Goal: Communication & Community: Answer question/provide support

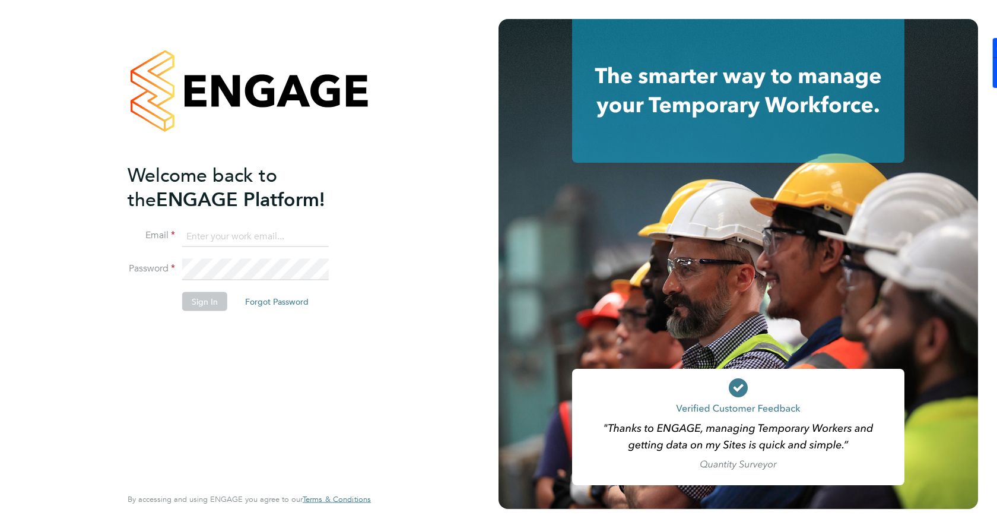
type input "gemma.phillips@danielowen.co.uk"
drag, startPoint x: 218, startPoint y: 293, endPoint x: 208, endPoint y: 297, distance: 10.7
click at [208, 297] on button "Sign In" at bounding box center [204, 301] width 45 height 19
click at [208, 297] on div "Sorry, we are having problems connecting to our services." at bounding box center [249, 264] width 499 height 528
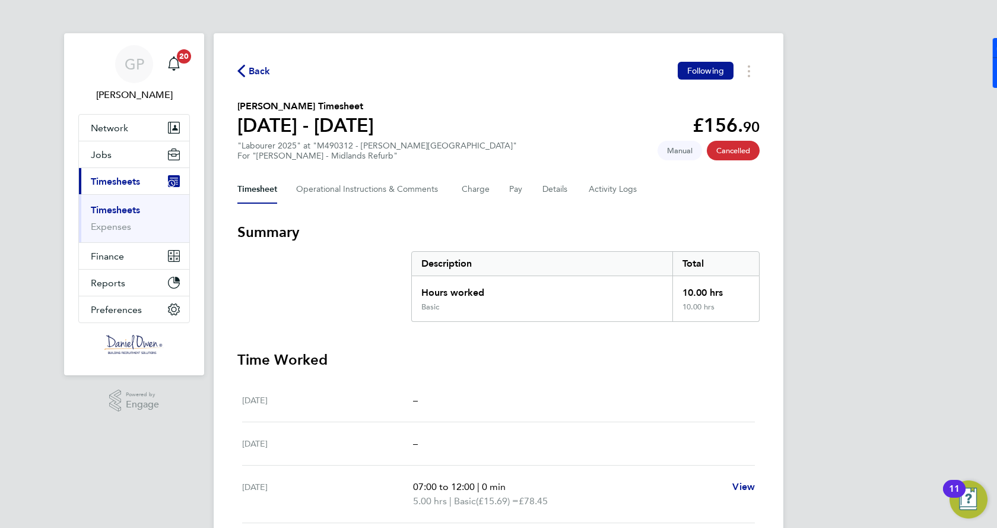
click at [109, 205] on link "Timesheets" at bounding box center [115, 209] width 49 height 11
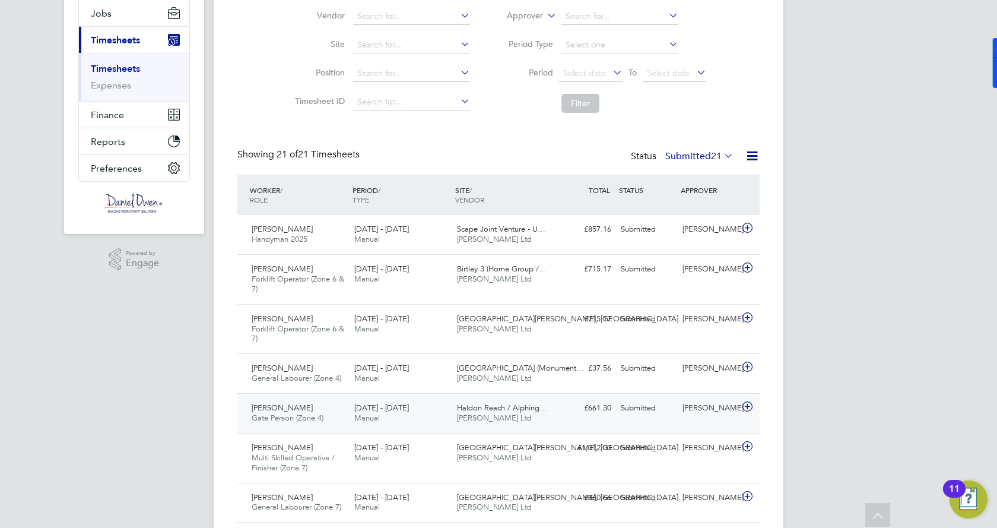
click at [307, 411] on span "Anton Seatherton" at bounding box center [282, 408] width 61 height 10
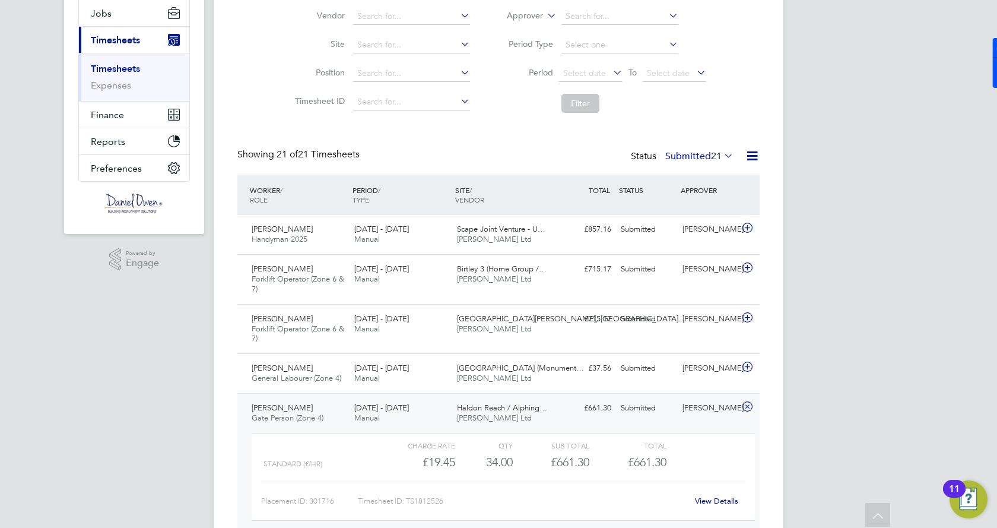
click at [703, 497] on link "View Details" at bounding box center [716, 501] width 43 height 10
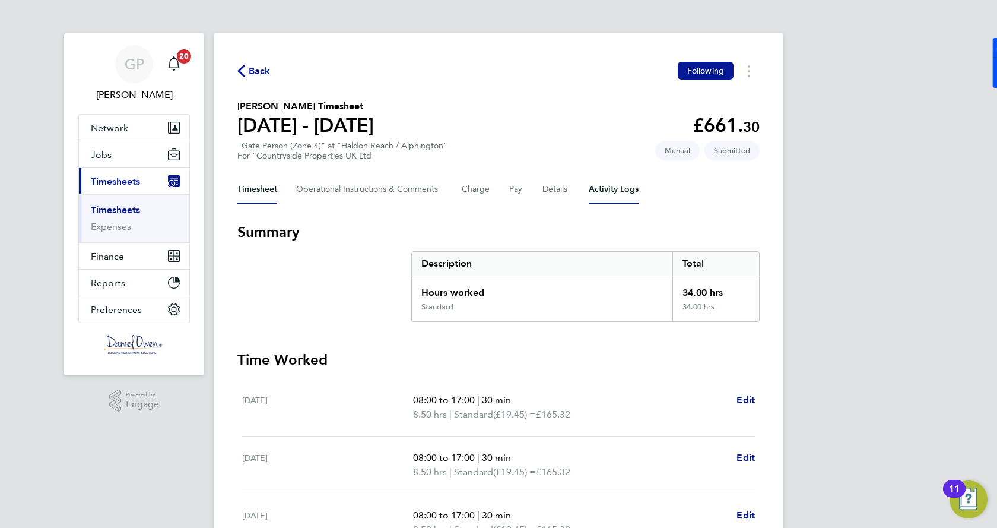
click at [601, 192] on Logs-tab "Activity Logs" at bounding box center [614, 189] width 50 height 28
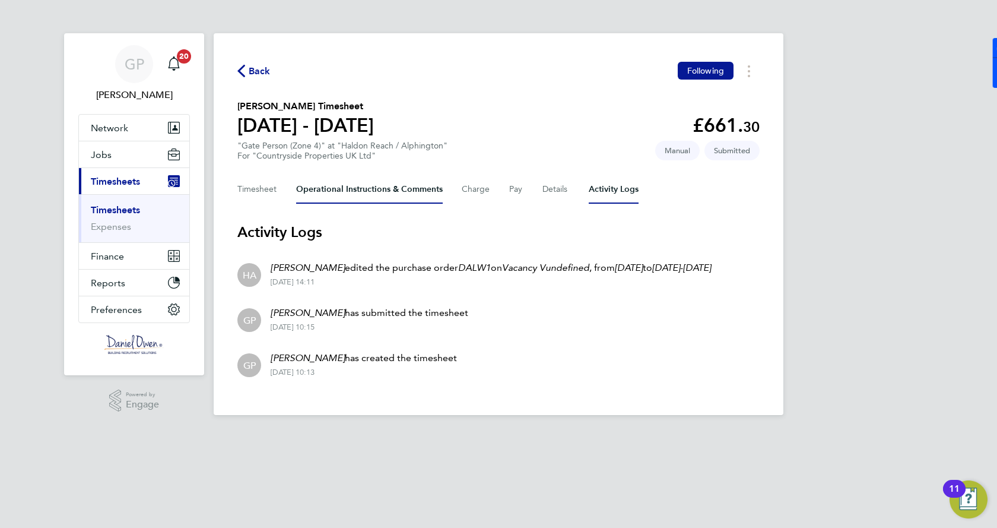
click at [400, 196] on Comments-tab "Operational Instructions & Comments" at bounding box center [369, 189] width 147 height 28
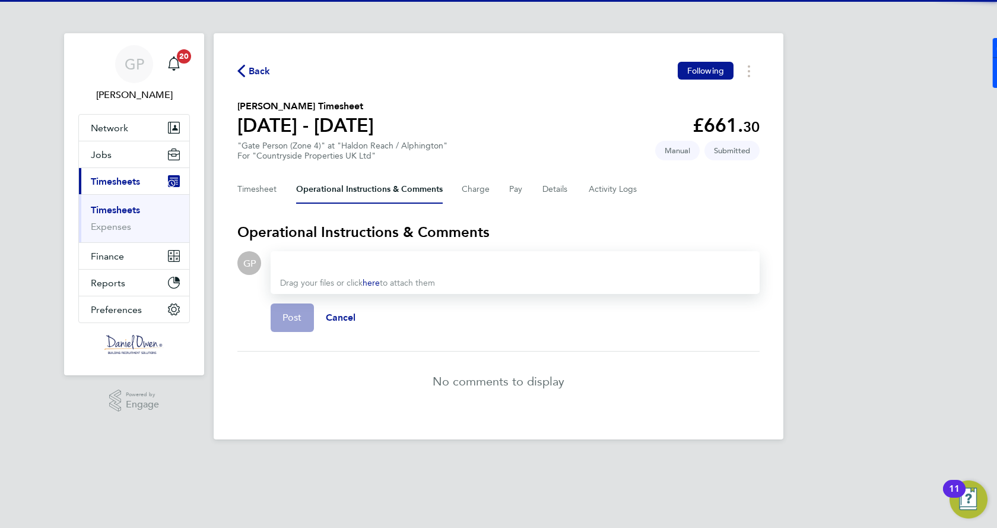
click at [409, 256] on div at bounding box center [515, 263] width 470 height 14
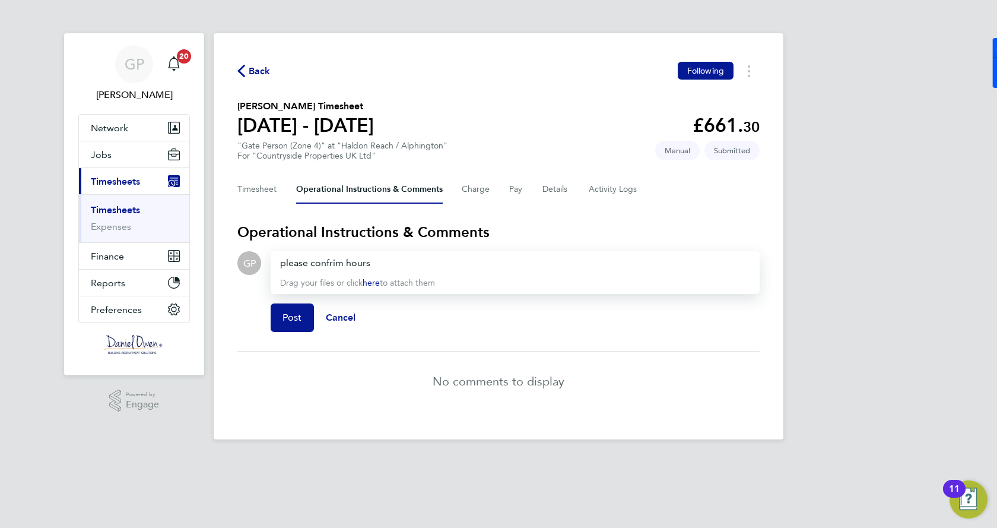
drag, startPoint x: 320, startPoint y: 270, endPoint x: 330, endPoint y: 260, distance: 14.3
click at [330, 260] on div "please confrim hours" at bounding box center [515, 263] width 470 height 14
click at [299, 308] on button "Post" at bounding box center [292, 317] width 43 height 28
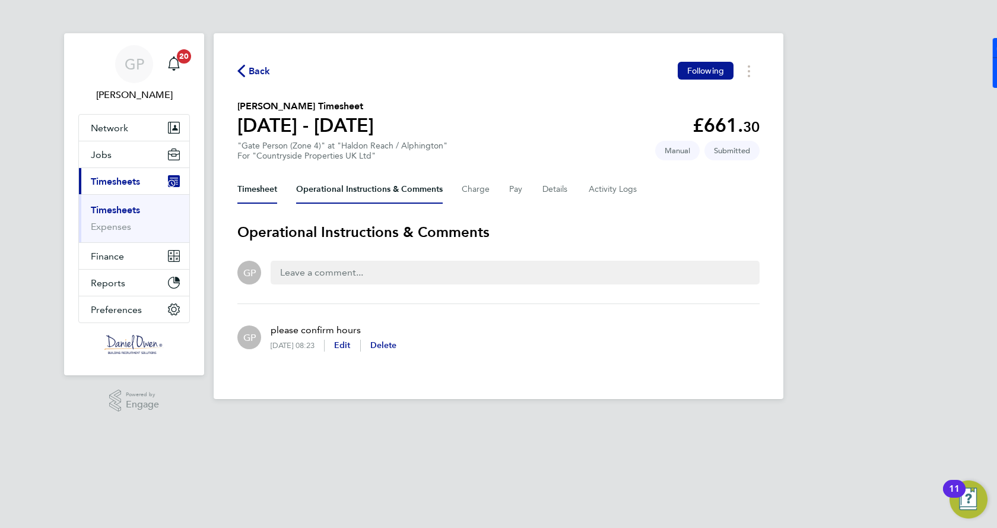
click at [243, 191] on button "Timesheet" at bounding box center [257, 189] width 40 height 28
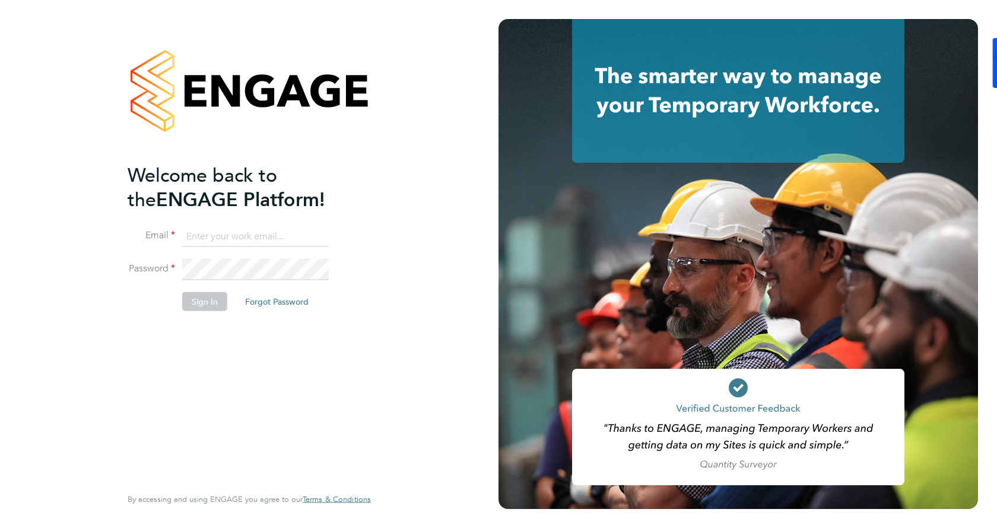
type input "gemma.phillips@danielowen.co.uk"
click at [211, 314] on li "Sign In Forgot Password" at bounding box center [244, 307] width 232 height 31
click at [200, 297] on button "Sign In" at bounding box center [204, 301] width 45 height 19
